Goal: Task Accomplishment & Management: Complete application form

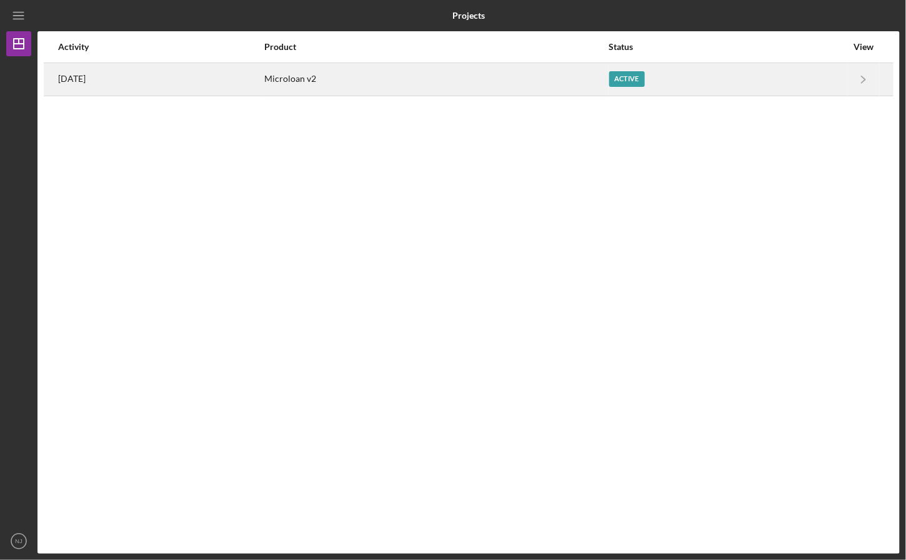
click at [412, 85] on div "Microloan v2" at bounding box center [436, 79] width 343 height 31
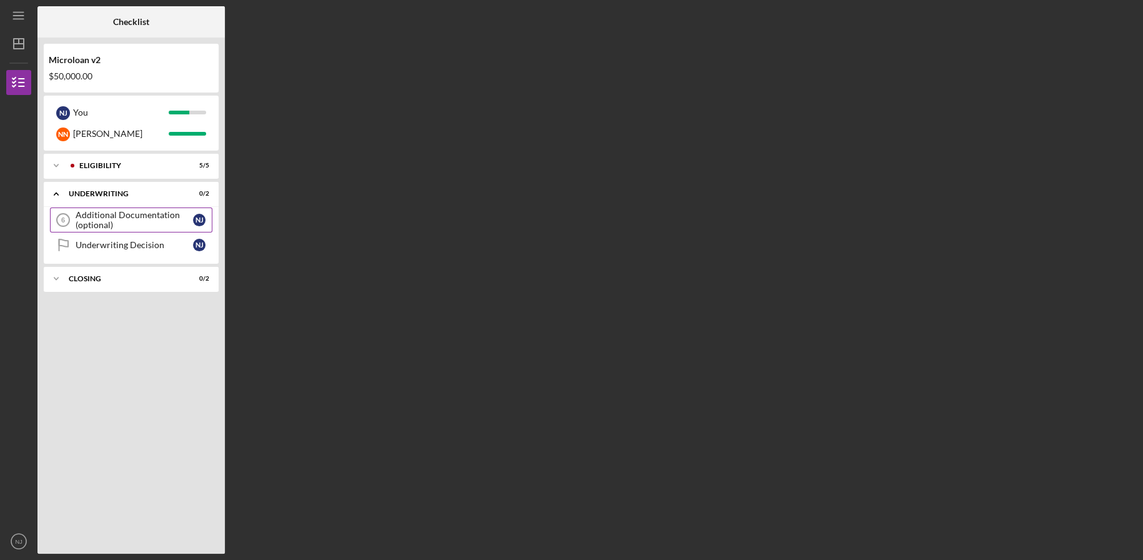
click at [102, 221] on div "Additional Documentation (optional)" at bounding box center [134, 220] width 117 height 20
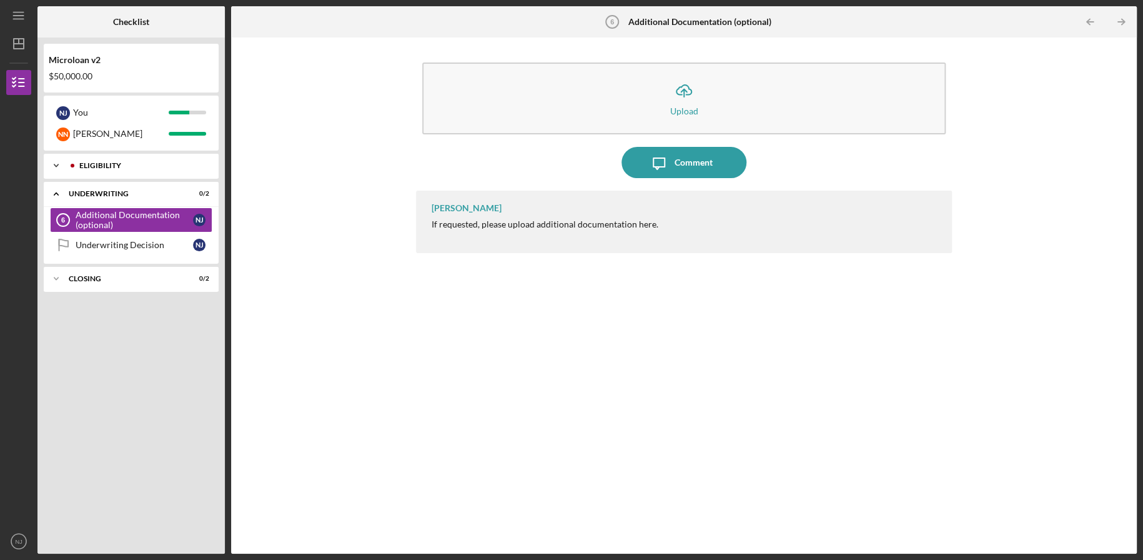
click at [109, 157] on div "Icon/Expander Eligibility 5 / 5" at bounding box center [131, 165] width 175 height 25
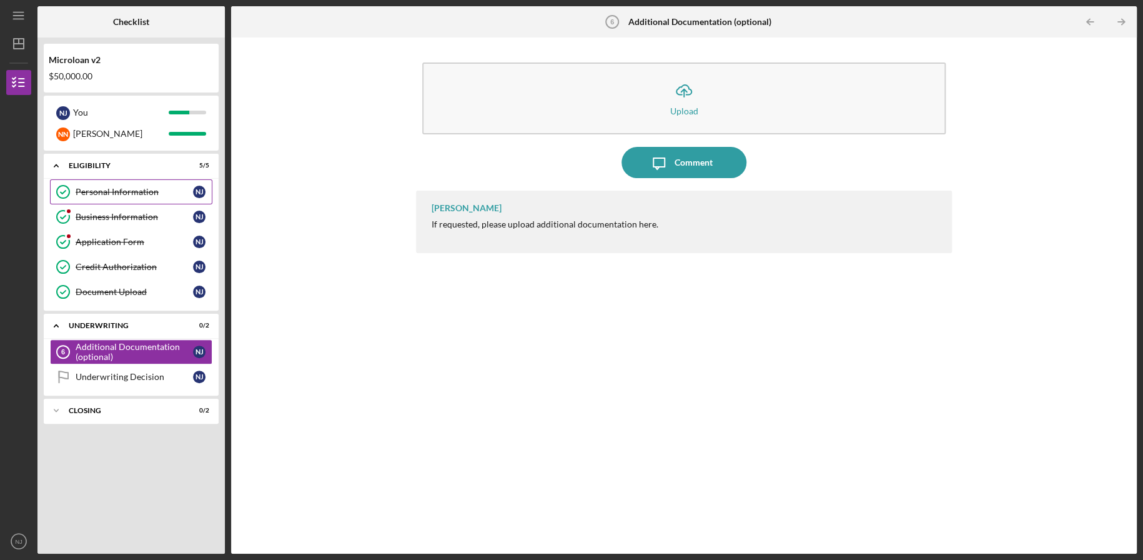
click at [122, 190] on div "Personal Information" at bounding box center [134, 192] width 117 height 10
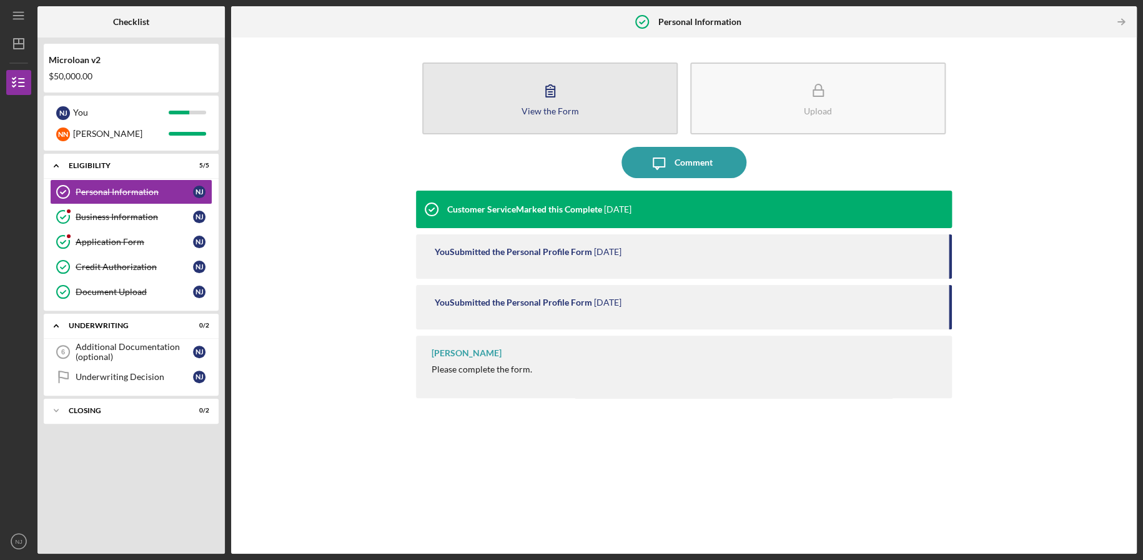
click at [601, 87] on button "View the Form Form" at bounding box center [550, 98] width 256 height 72
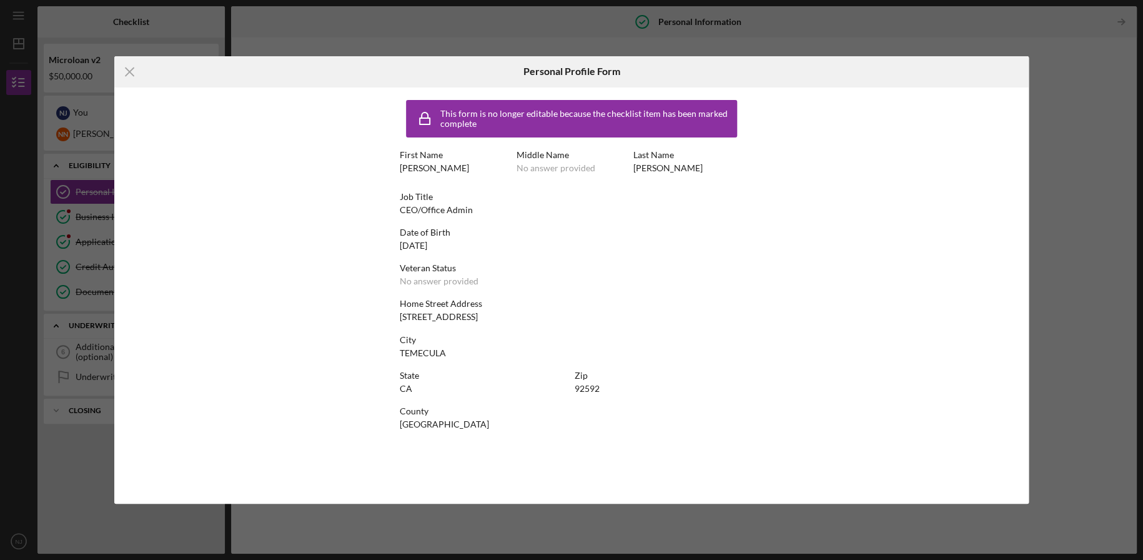
click at [905, 167] on div "Icon/Menu Close Personal Profile Form This form is no longer editable because t…" at bounding box center [571, 280] width 1143 height 560
click at [905, 185] on div "Icon/Menu Close Personal Profile Form This form is no longer editable because t…" at bounding box center [571, 280] width 1143 height 560
click at [126, 67] on icon "Icon/Menu Close" at bounding box center [129, 71] width 31 height 31
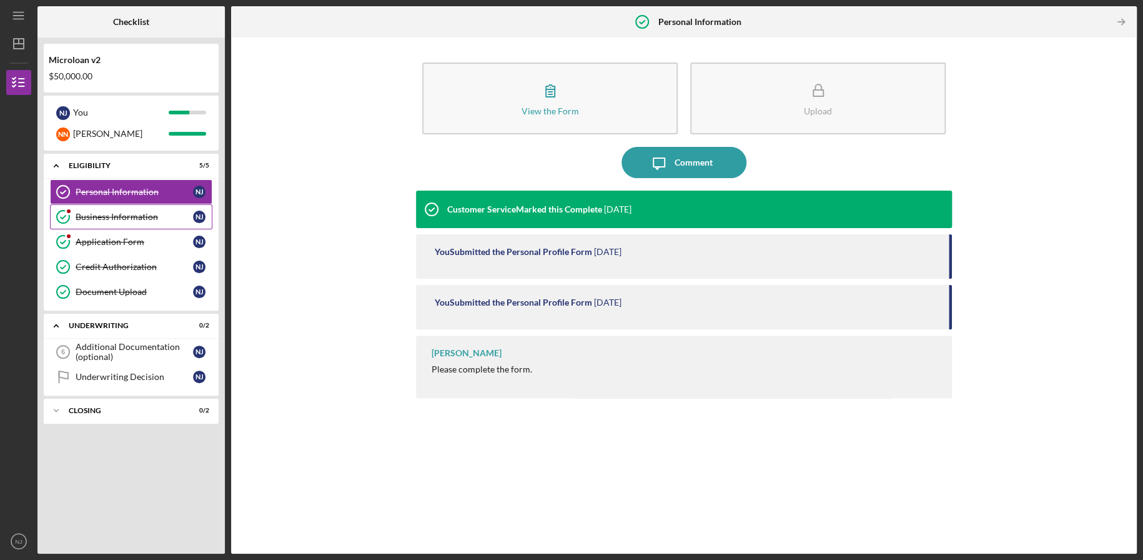
click at [119, 219] on div "Business Information" at bounding box center [134, 217] width 117 height 10
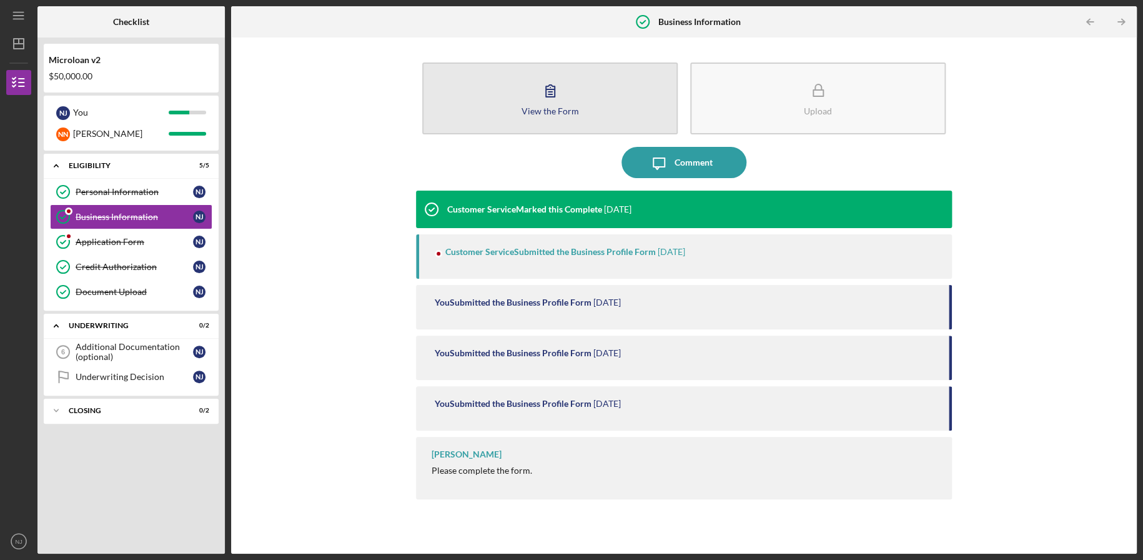
click at [560, 99] on icon "button" at bounding box center [550, 90] width 31 height 31
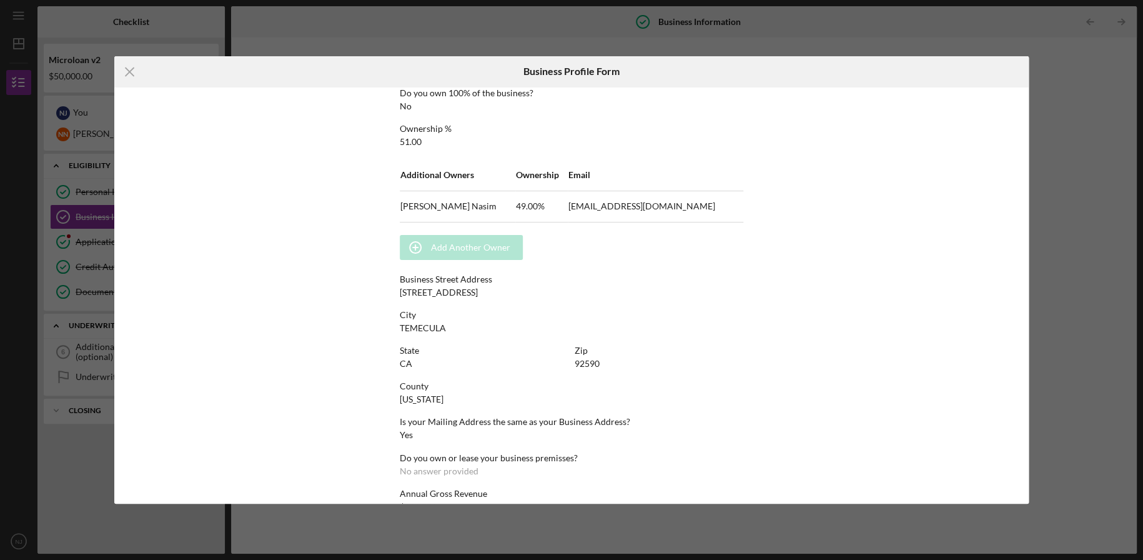
scroll to position [597, 0]
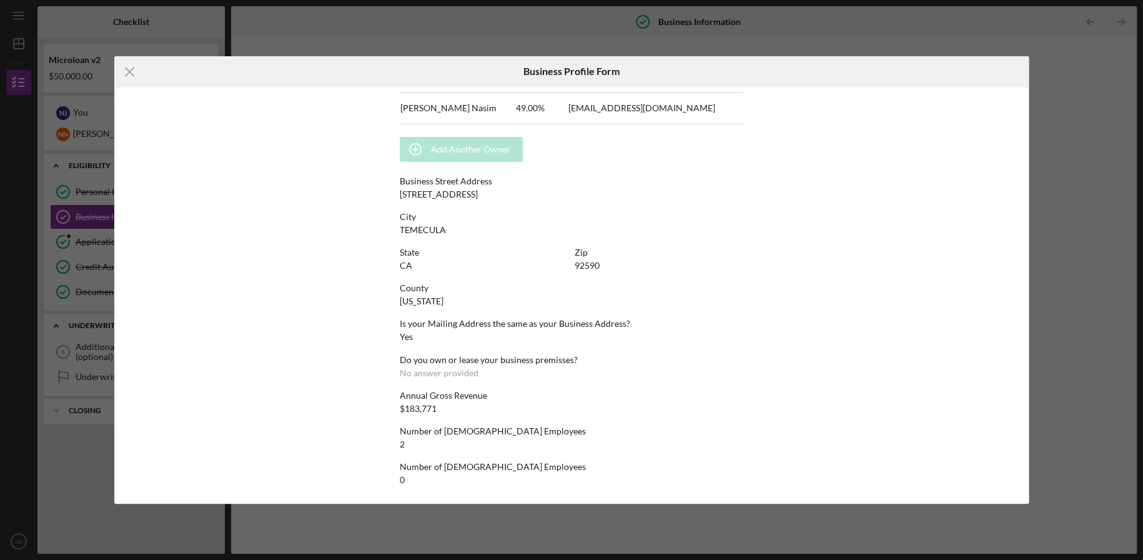
click at [460, 412] on div "Annual Gross Revenue $183,771" at bounding box center [572, 401] width 344 height 23
drag, startPoint x: 460, startPoint y: 412, endPoint x: 405, endPoint y: 392, distance: 58.3
click at [405, 392] on div "Annual Gross Revenue $183,771" at bounding box center [572, 401] width 344 height 23
click at [126, 72] on icon "Icon/Menu Close" at bounding box center [129, 71] width 31 height 31
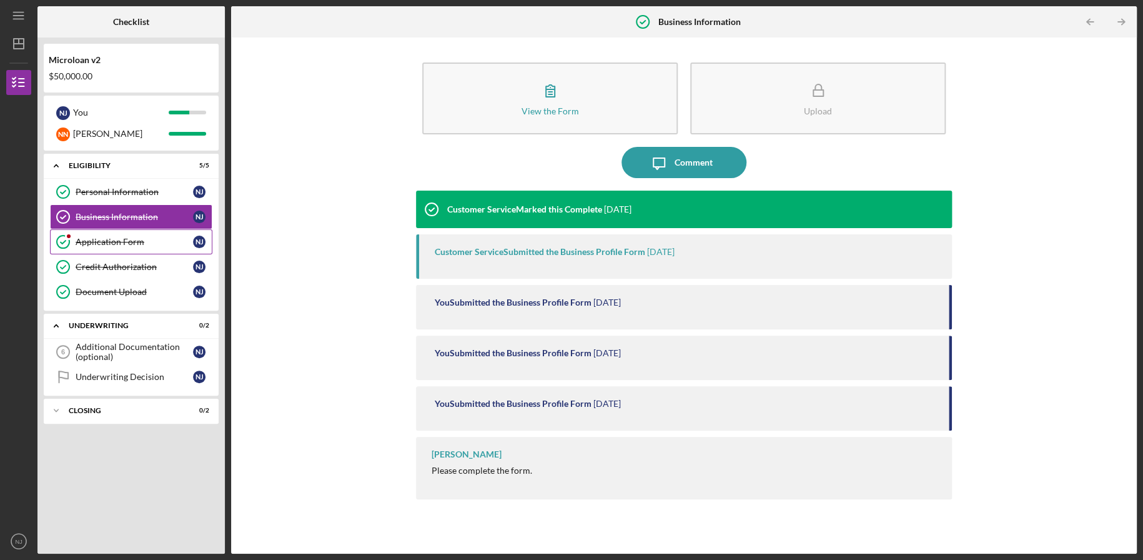
click at [106, 242] on div "Application Form" at bounding box center [134, 242] width 117 height 10
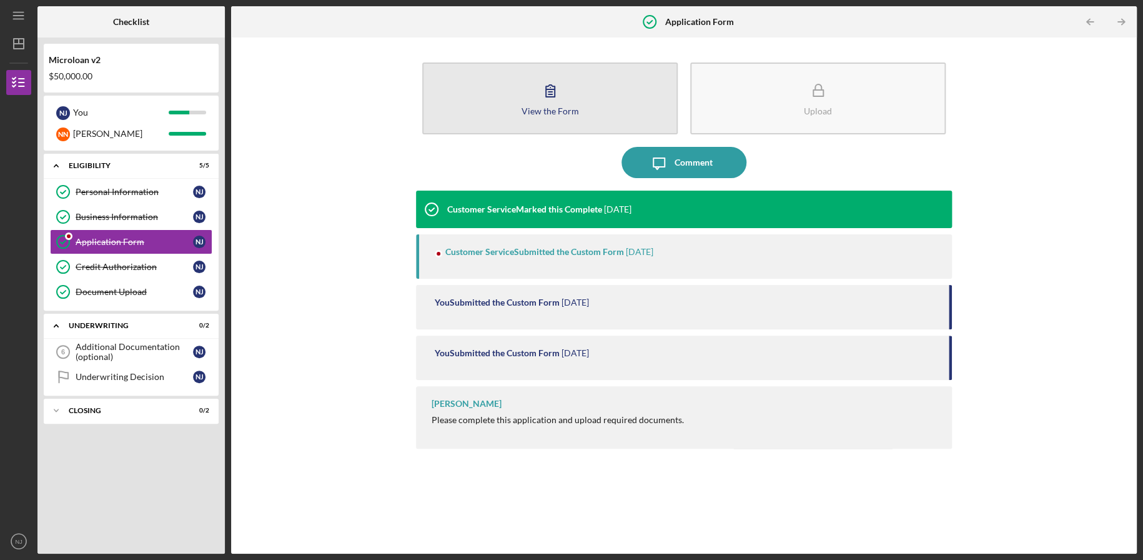
click at [507, 112] on button "View the Form Form" at bounding box center [550, 98] width 256 height 72
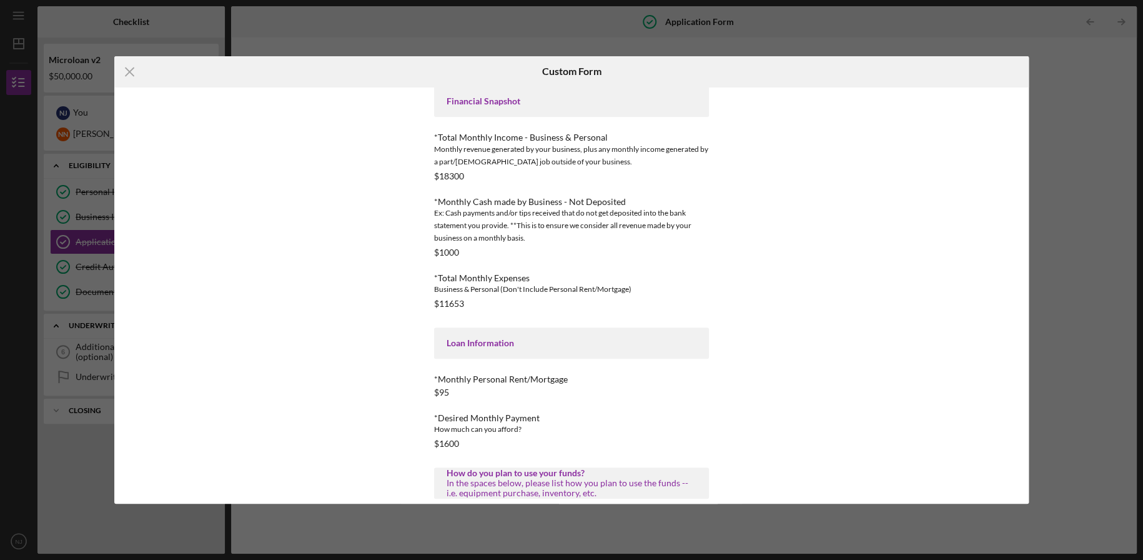
scroll to position [195, 0]
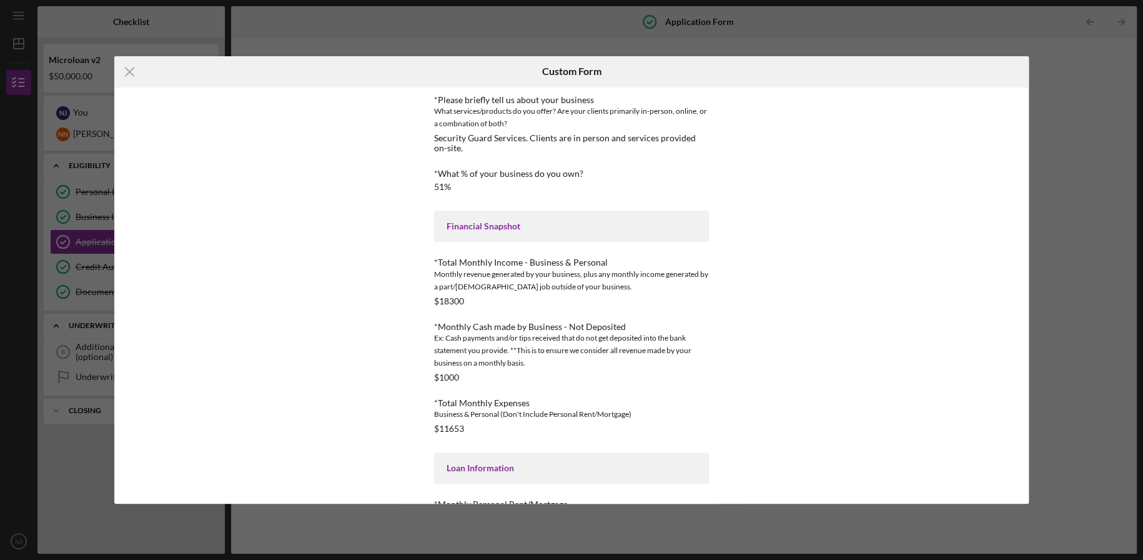
click at [512, 290] on div "Monthly revenue generated by your business, plus any monthly income generated b…" at bounding box center [571, 280] width 275 height 25
click at [455, 297] on div "$18300" at bounding box center [449, 301] width 30 height 10
copy div "$18300"
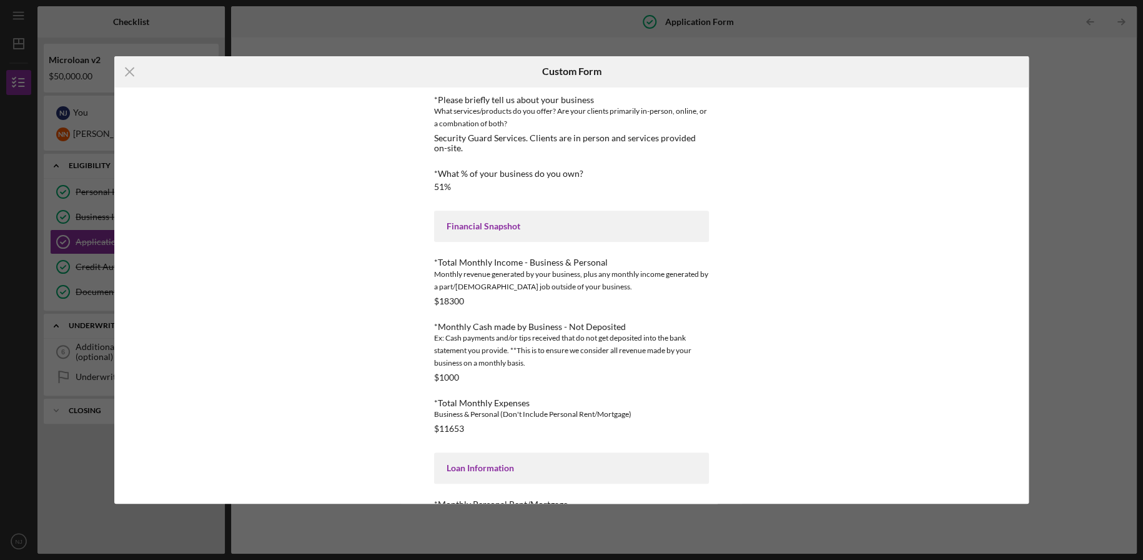
click at [435, 227] on div "Financial Snapshot" at bounding box center [571, 226] width 275 height 31
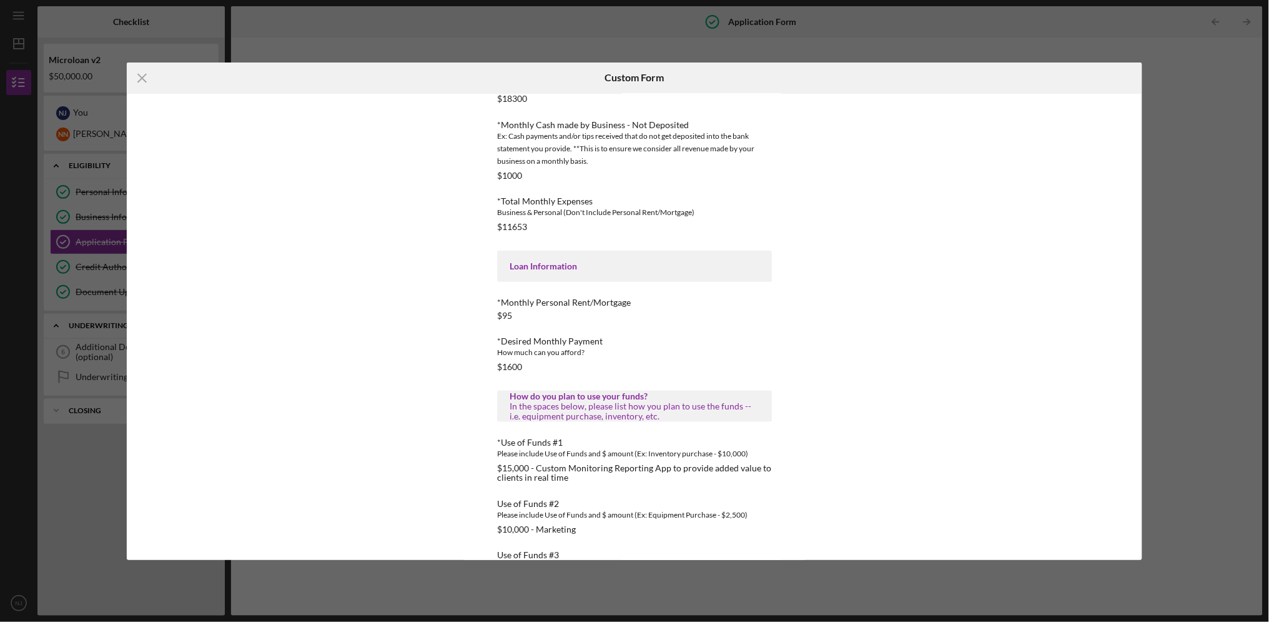
scroll to position [287, 0]
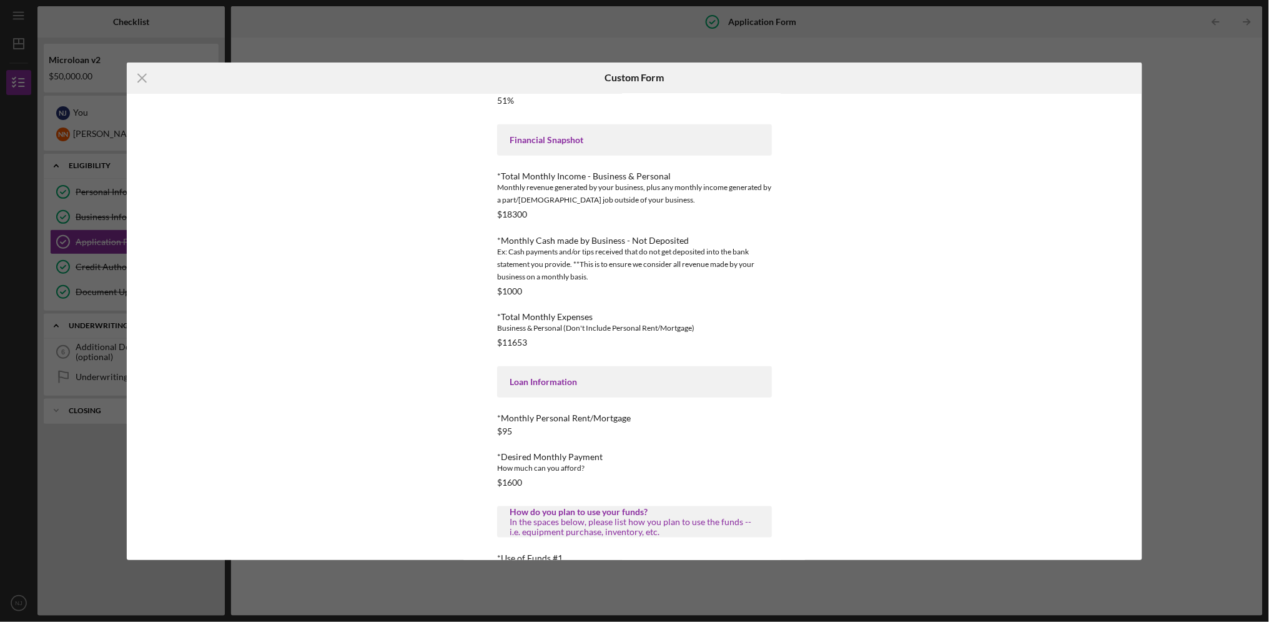
click at [82, 282] on div "Icon/Menu Close Custom Form This form is no longer editable because the checkli…" at bounding box center [634, 311] width 1269 height 622
click at [132, 71] on icon "Icon/Menu Close" at bounding box center [142, 77] width 31 height 31
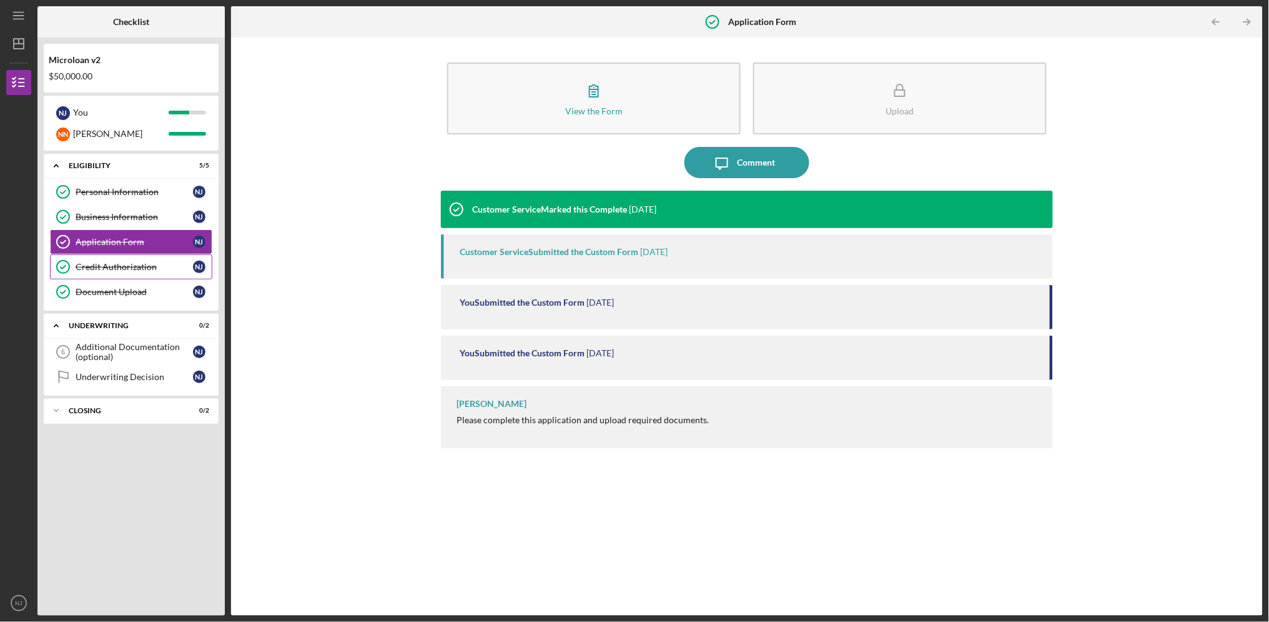
click at [122, 278] on link "Credit Authorization Credit Authorization N J" at bounding box center [131, 266] width 162 height 25
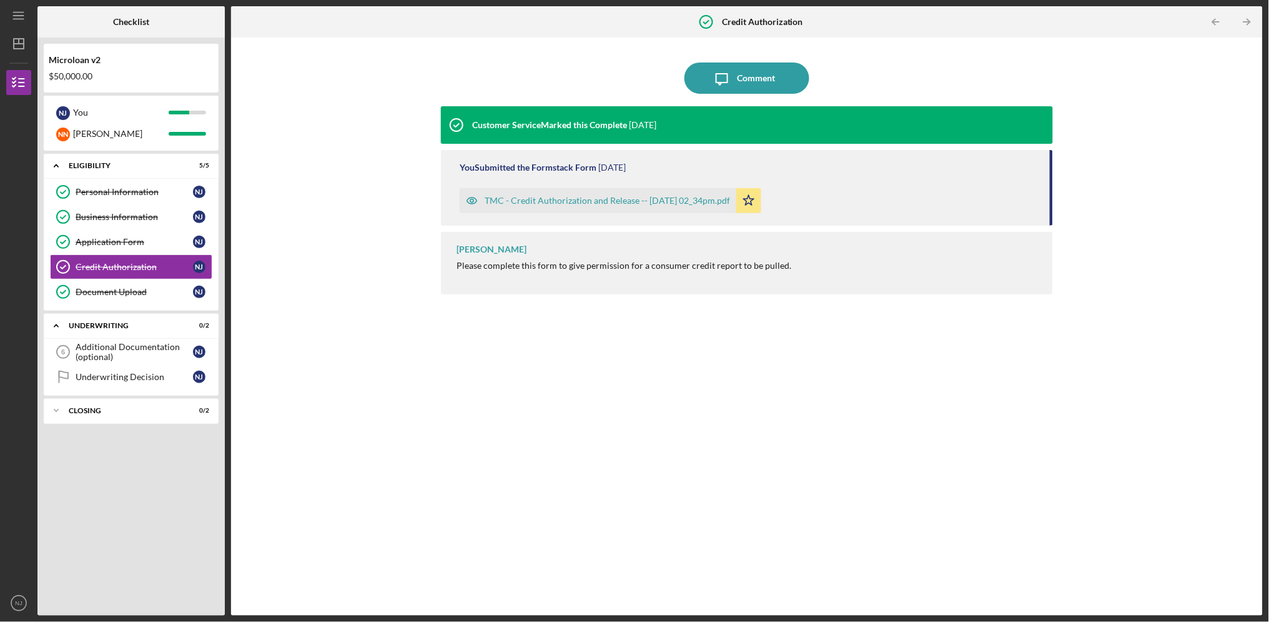
click at [627, 259] on div "[PERSON_NAME] Please complete this form to give permission for a consumer credi…" at bounding box center [747, 263] width 612 height 62
drag, startPoint x: 627, startPoint y: 259, endPoint x: 622, endPoint y: 244, distance: 15.8
click at [622, 244] on div "[PERSON_NAME] Please complete this form to give permission for a consumer credi…" at bounding box center [747, 263] width 612 height 62
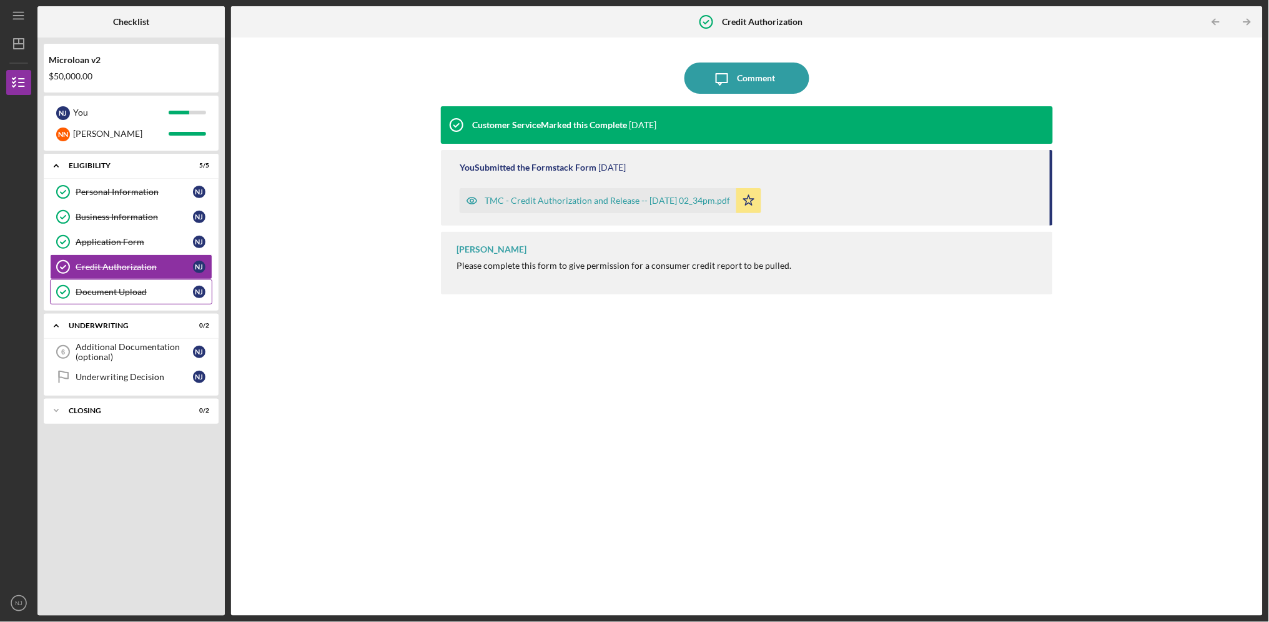
click at [115, 294] on div "Document Upload" at bounding box center [134, 292] width 117 height 10
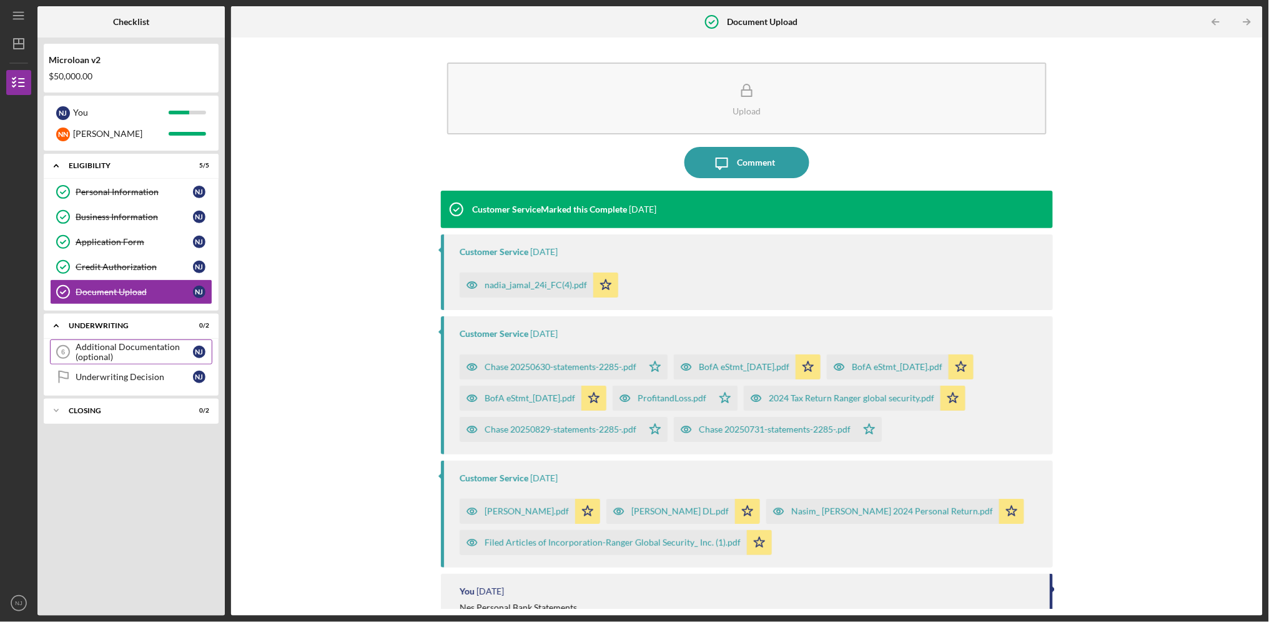
click at [121, 339] on link "Additional Documentation (optional) 6 Additional Documentation (optional) N J" at bounding box center [131, 351] width 162 height 25
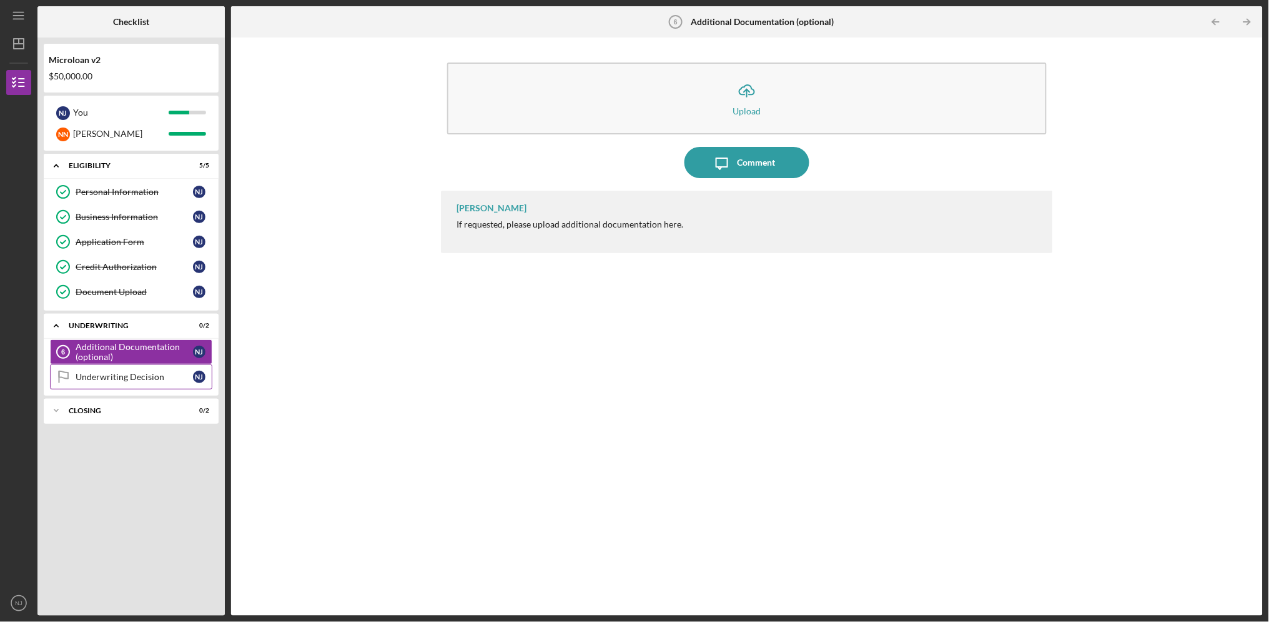
click at [119, 373] on div "Underwriting Decision" at bounding box center [134, 377] width 117 height 10
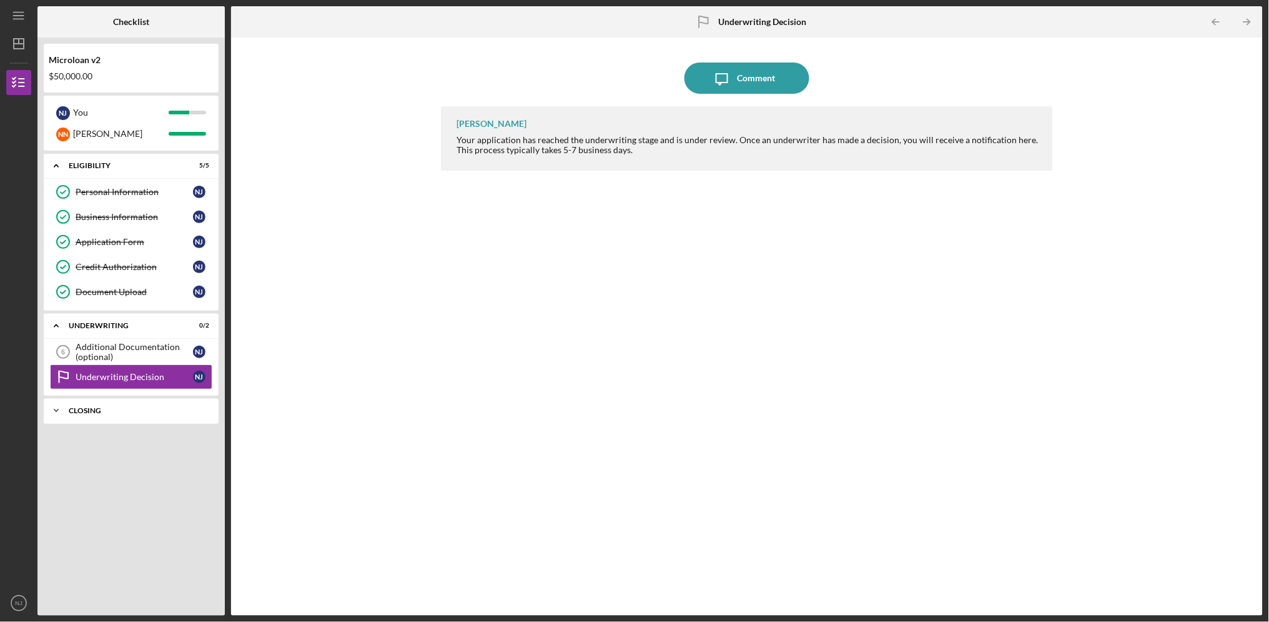
click at [134, 407] on div "Closing" at bounding box center [136, 410] width 134 height 7
click at [134, 439] on div "Cancelled Check" at bounding box center [134, 437] width 117 height 10
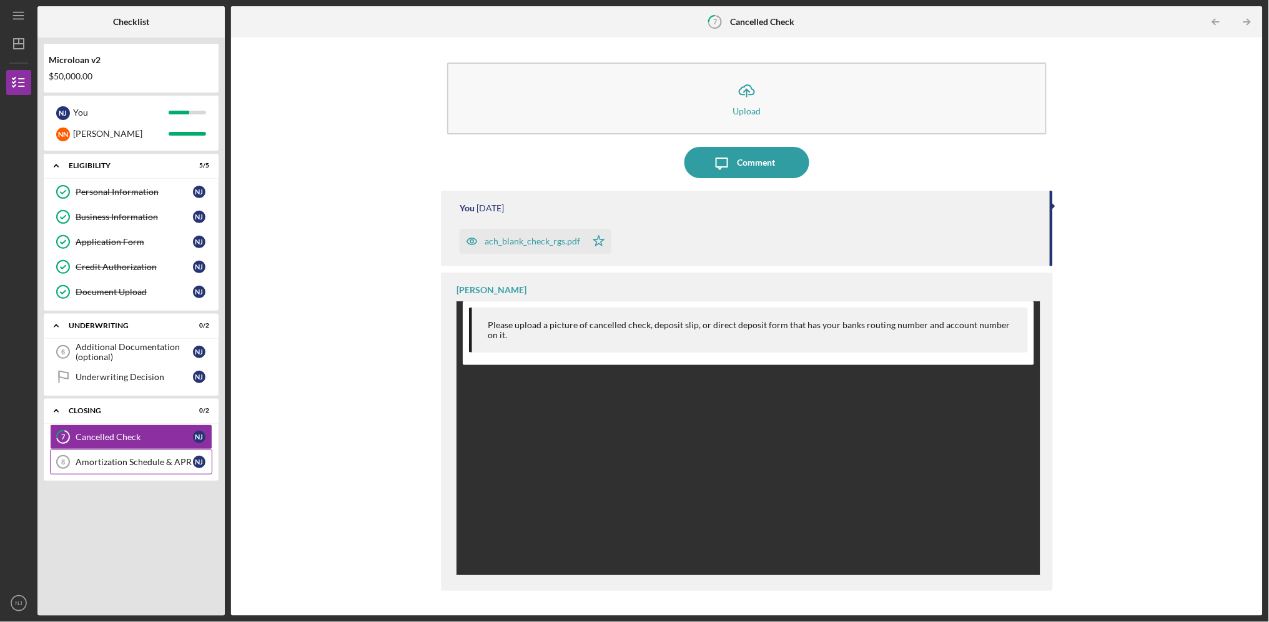
click at [132, 467] on div "Amortization Schedule & APR" at bounding box center [134, 462] width 117 height 10
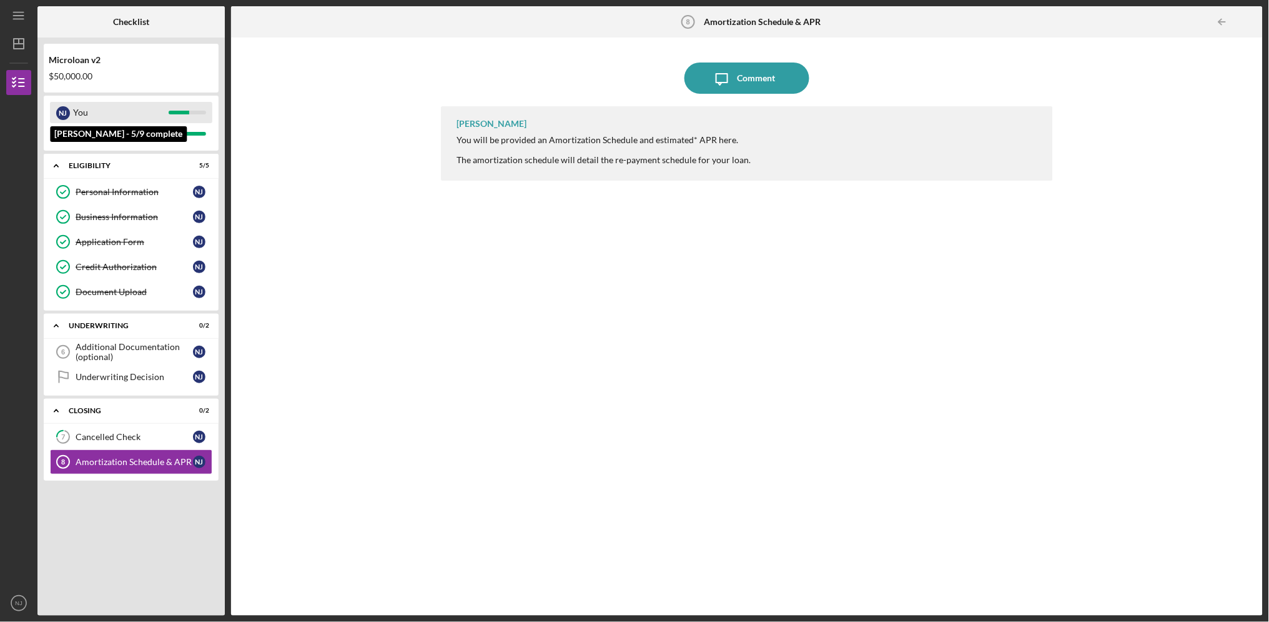
click at [119, 108] on div "You" at bounding box center [121, 112] width 96 height 21
click at [126, 134] on div "[PERSON_NAME]" at bounding box center [121, 133] width 96 height 21
click at [124, 105] on div "You" at bounding box center [121, 112] width 96 height 21
